Goal: Task Accomplishment & Management: Complete application form

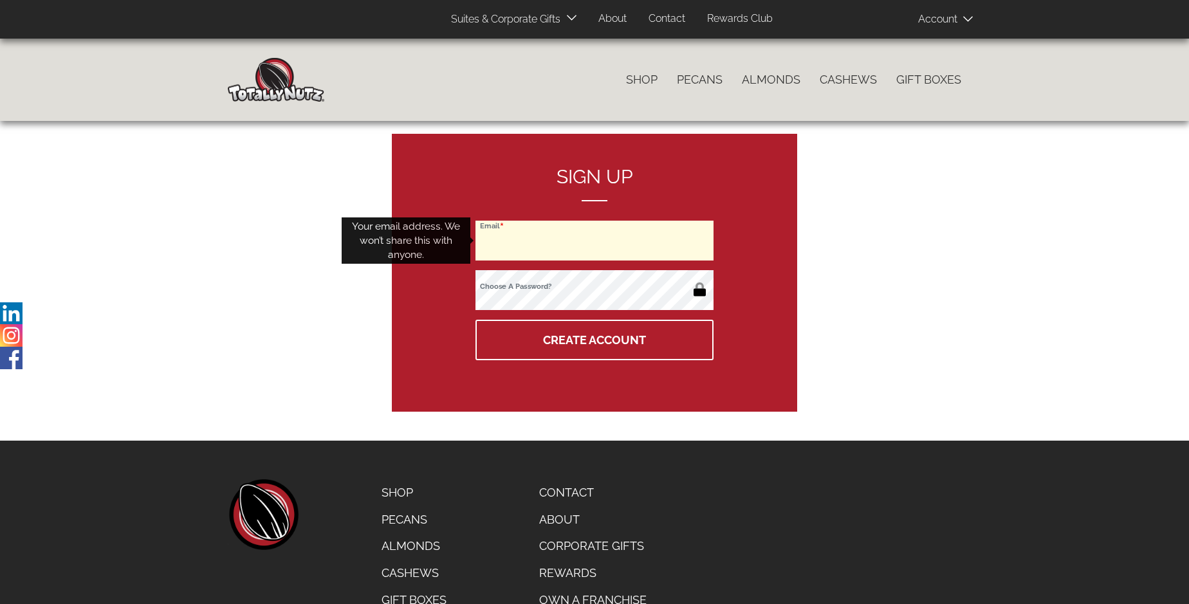
click at [594, 241] on input "Email" at bounding box center [594, 241] width 238 height 40
type input "[EMAIL_ADDRESS][DOMAIN_NAME]"
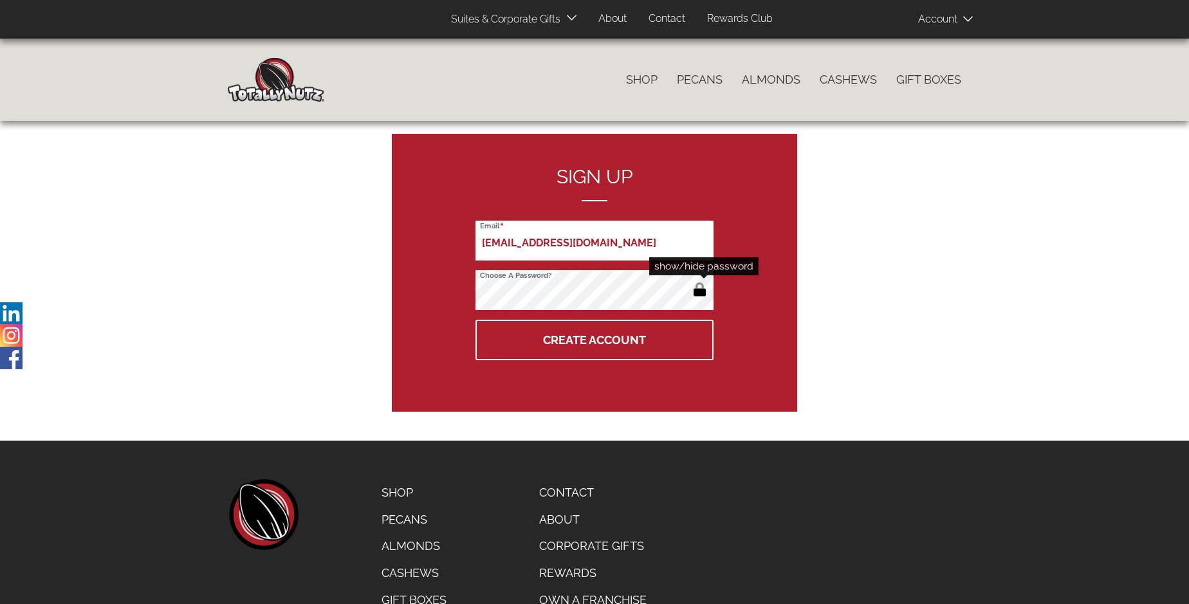
click at [699, 291] on button "button" at bounding box center [699, 291] width 21 height 21
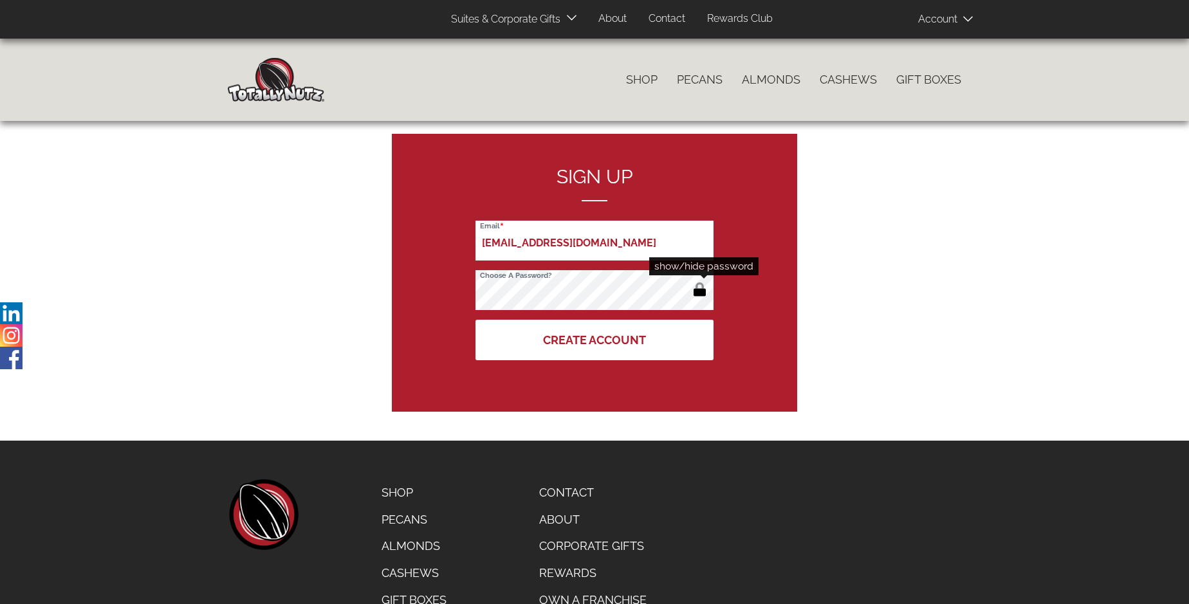
click at [594, 340] on button "Create Account" at bounding box center [594, 340] width 238 height 41
